Goal: Information Seeking & Learning: Understand process/instructions

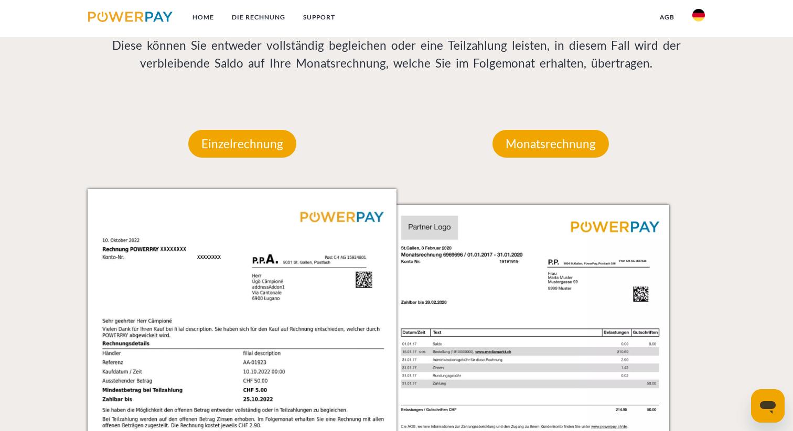
scroll to position [789, 0]
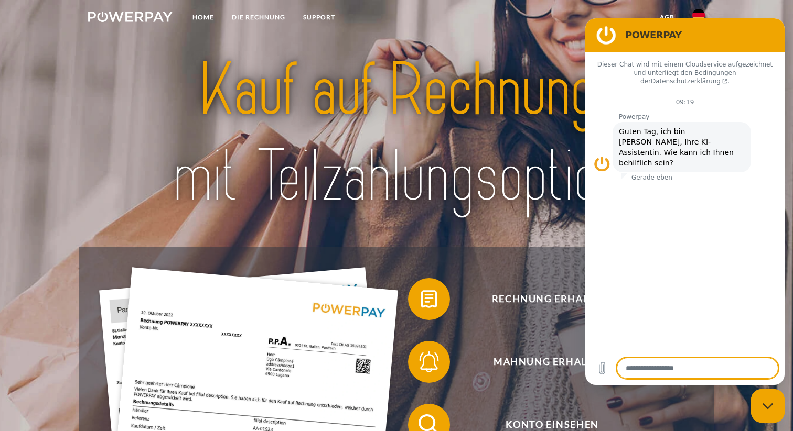
click at [663, 16] on link "agb" at bounding box center [667, 17] width 33 height 19
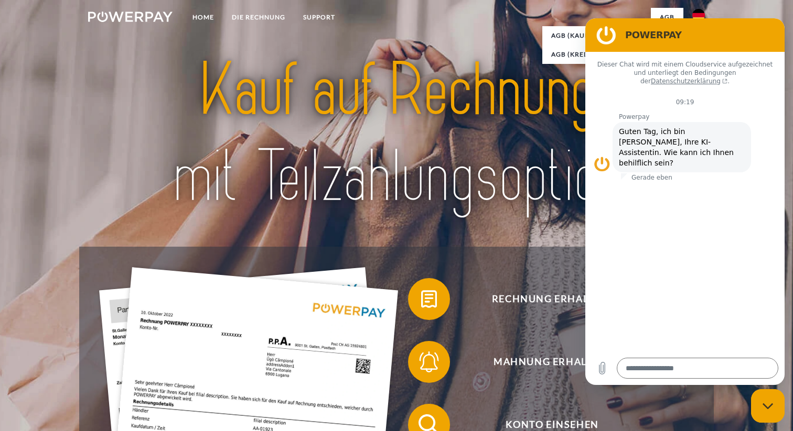
click at [515, 57] on img at bounding box center [396, 133] width 556 height 181
click at [745, 3] on nav "Home DIE RECHNUNG SUPPORT agb" at bounding box center [396, 18] width 793 height 37
click at [769, 407] on icon "Messaging-Fenster schließen" at bounding box center [767, 406] width 10 height 6
type textarea "*"
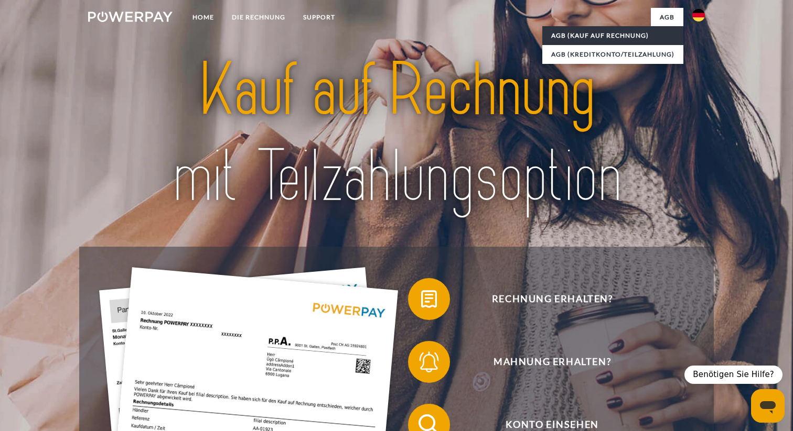
click at [622, 34] on link "AGB (Kauf auf Rechnung)" at bounding box center [612, 35] width 141 height 19
